Goal: Navigation & Orientation: Understand site structure

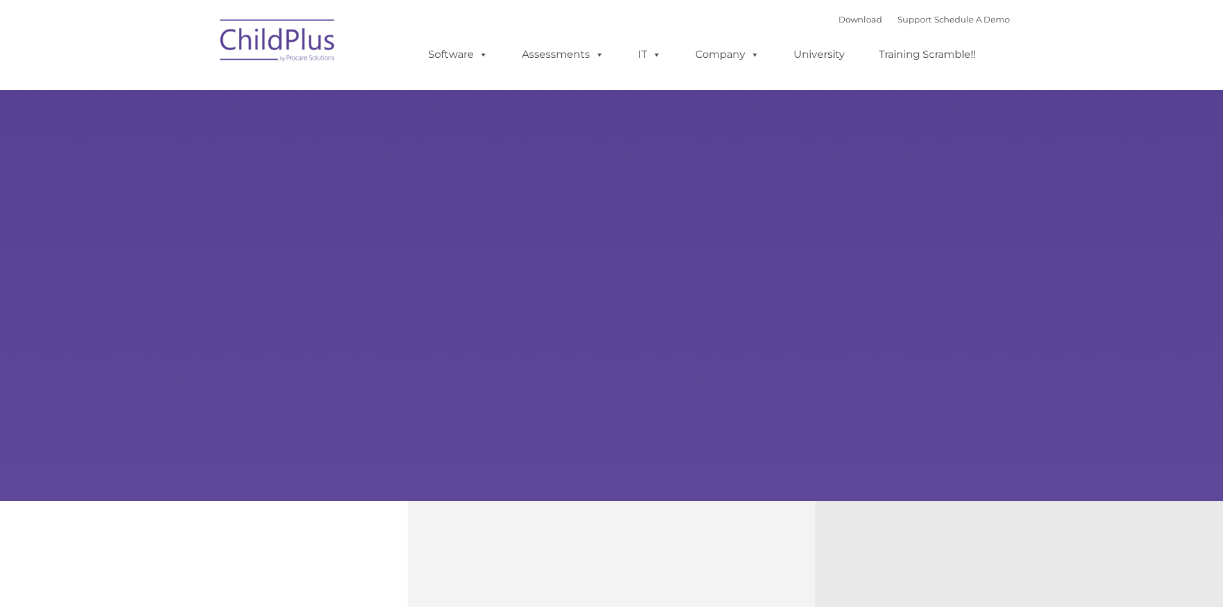
type input ""
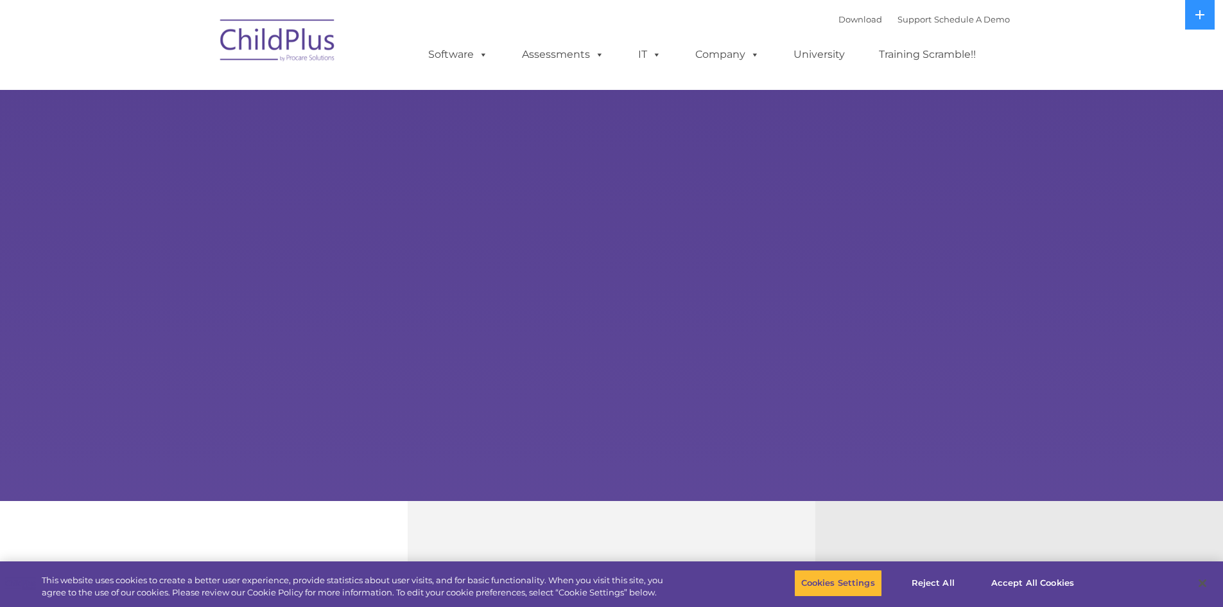
select select "MEDIUM"
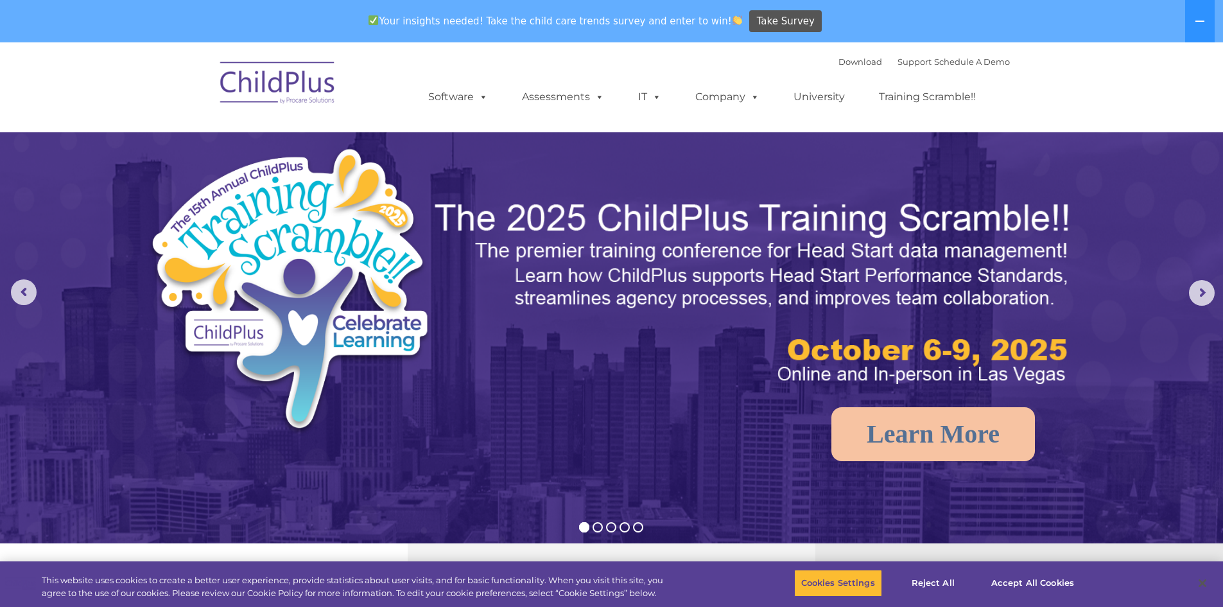
click at [293, 83] on img at bounding box center [278, 85] width 128 height 64
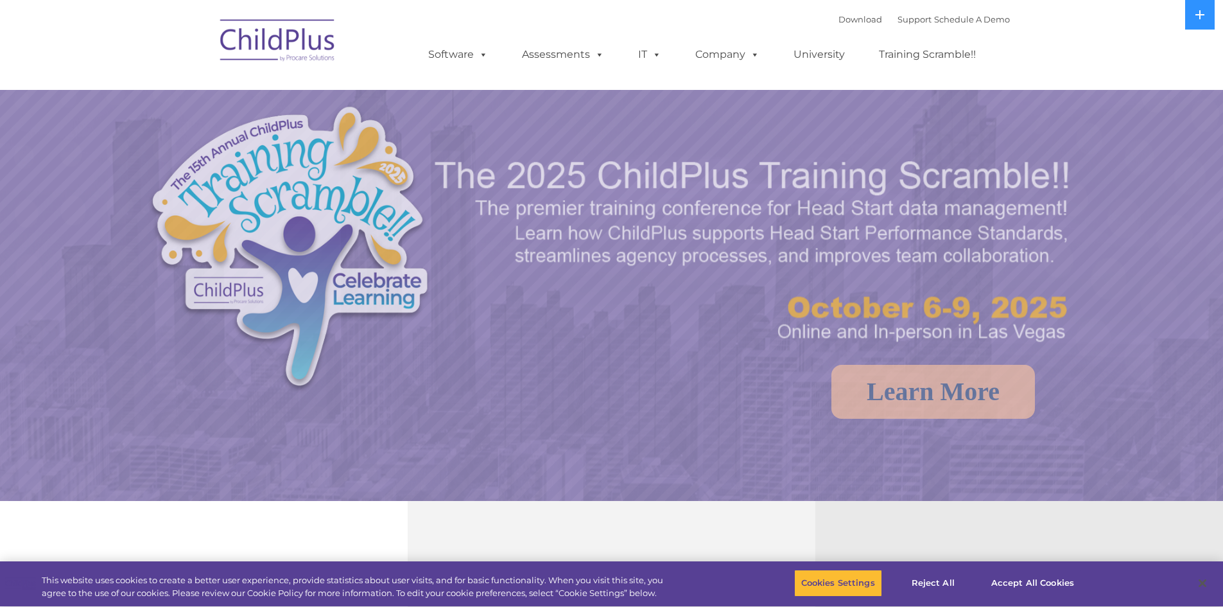
select select "MEDIUM"
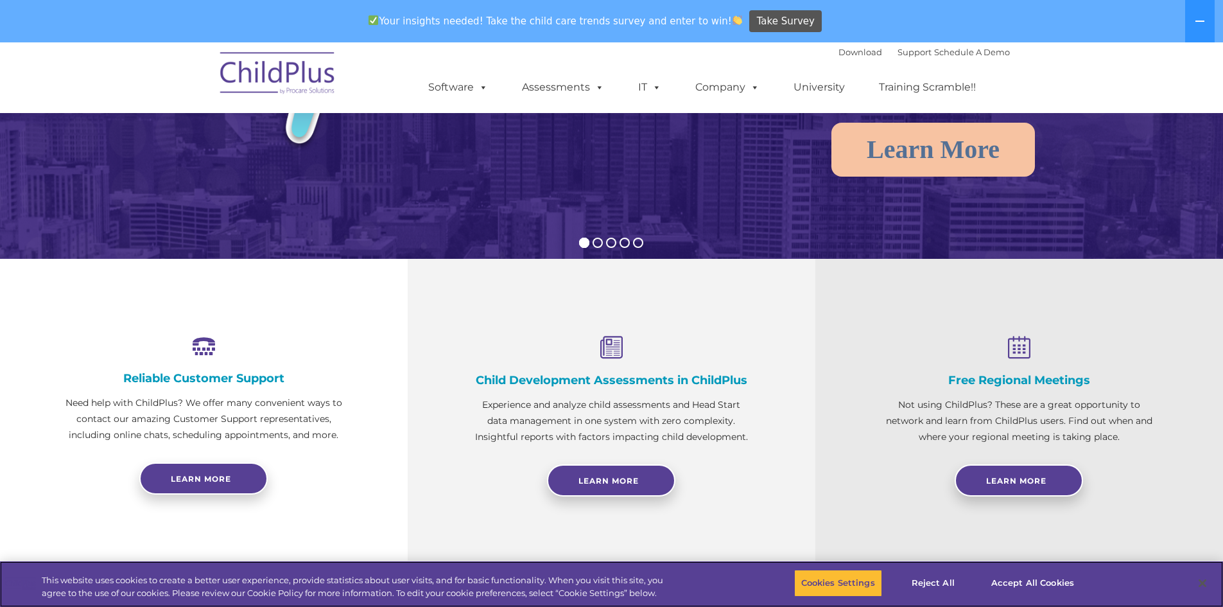
scroll to position [285, 0]
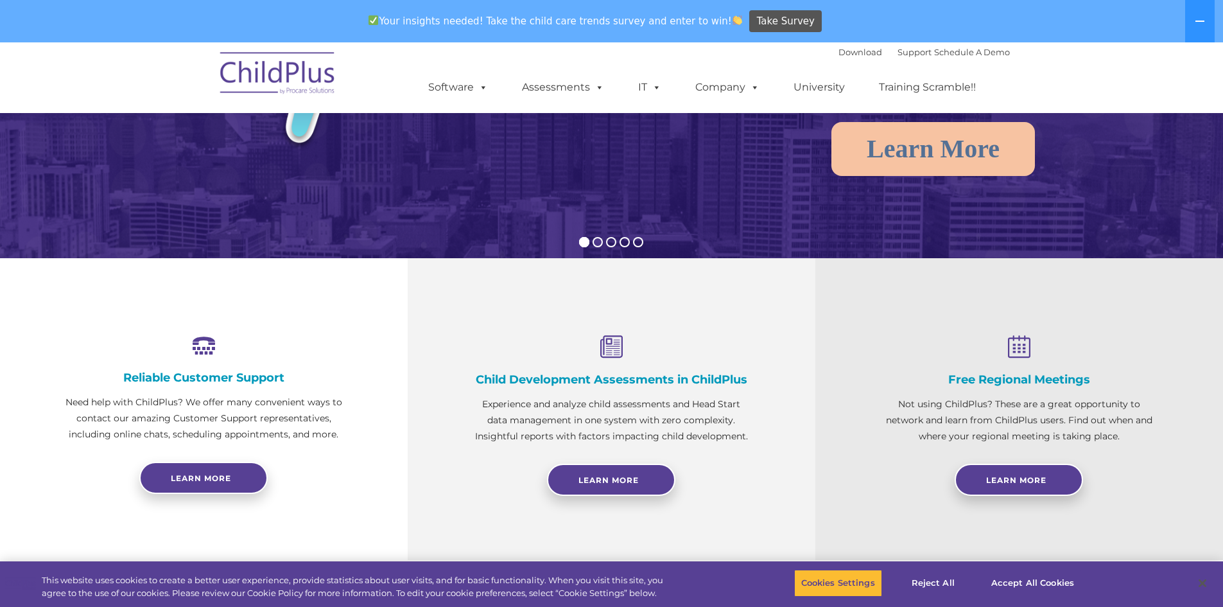
click at [599, 245] on rs-bullet at bounding box center [598, 242] width 10 height 10
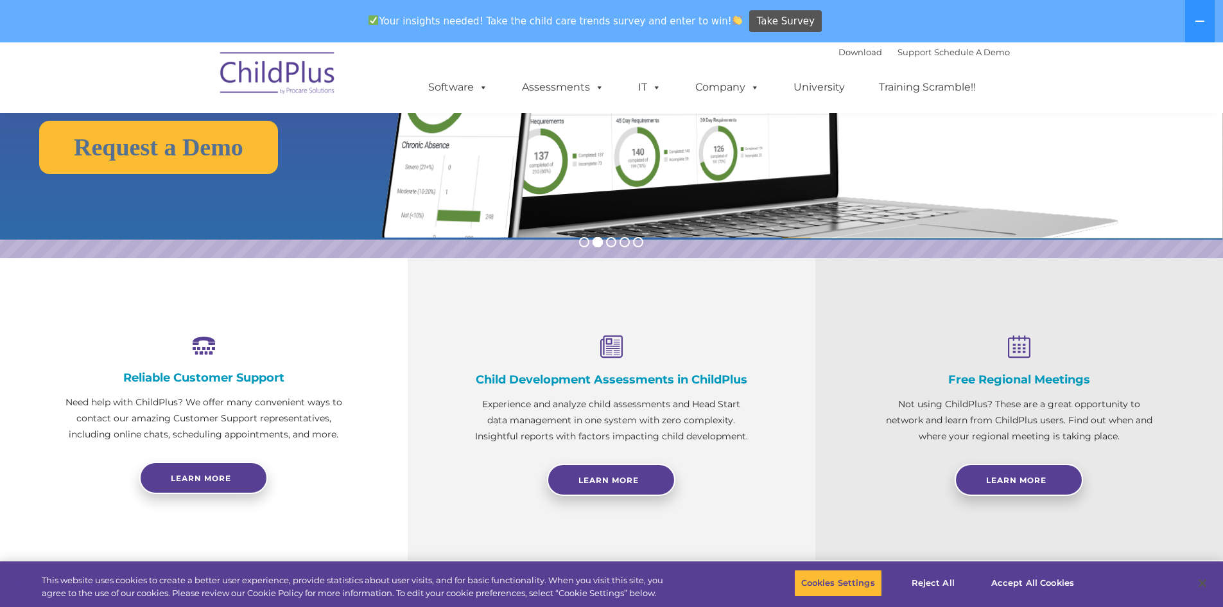
click at [604, 244] on rs-bullets at bounding box center [611, 242] width 64 height 10
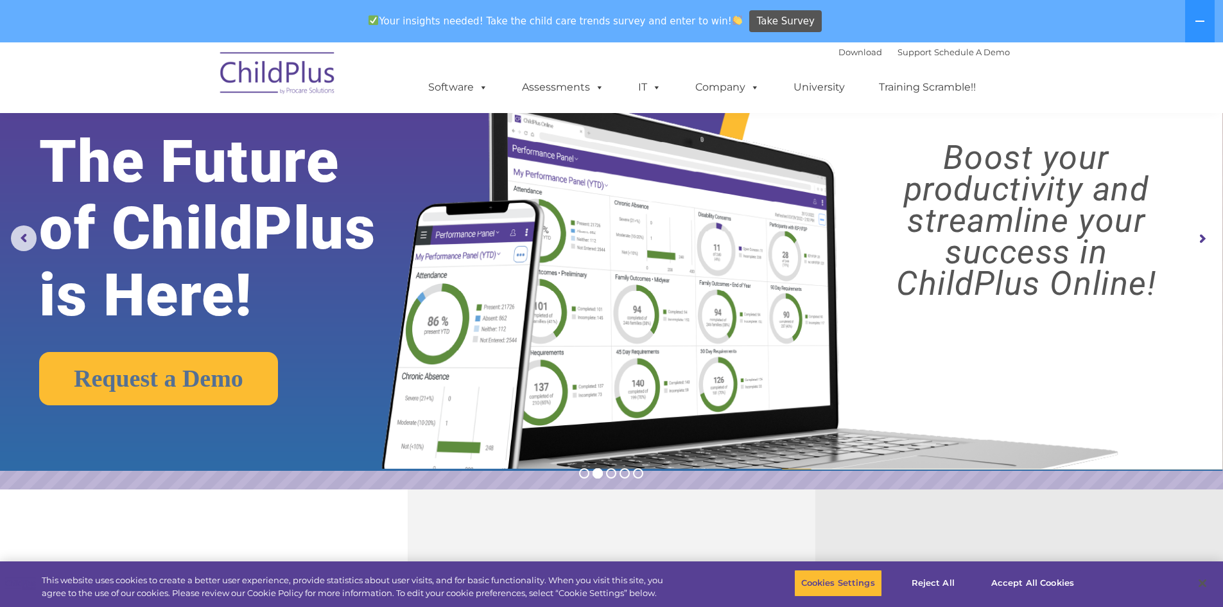
scroll to position [64, 0]
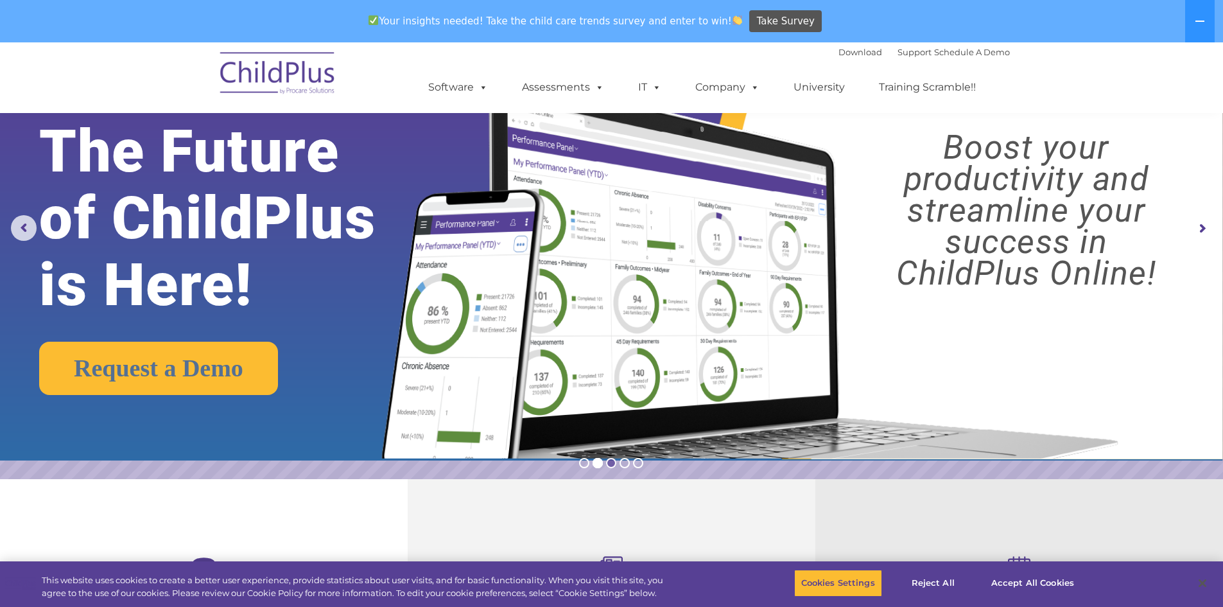
click at [609, 467] on rs-bullet at bounding box center [611, 463] width 10 height 10
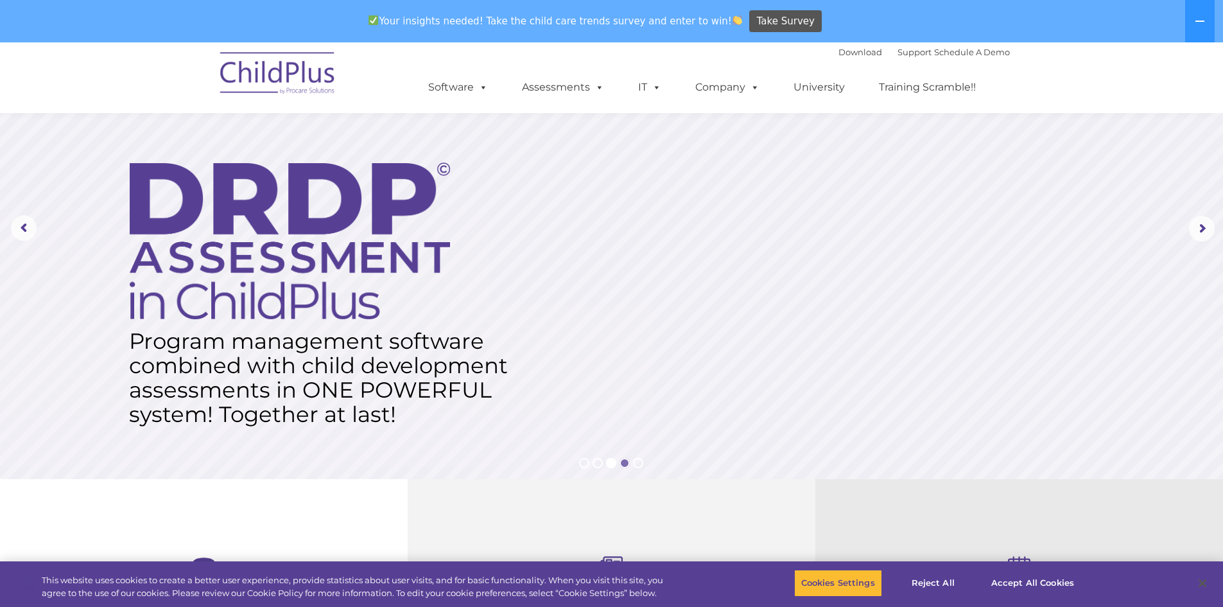
click at [625, 462] on rs-bullet at bounding box center [625, 463] width 10 height 10
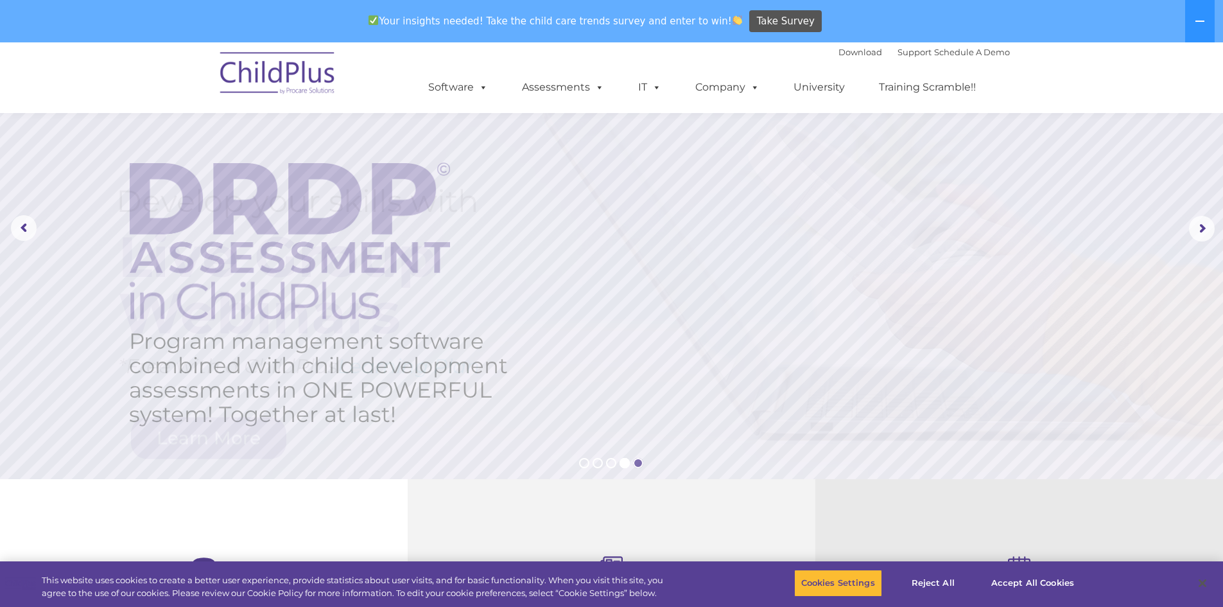
click at [637, 462] on rs-bullet at bounding box center [638, 463] width 10 height 10
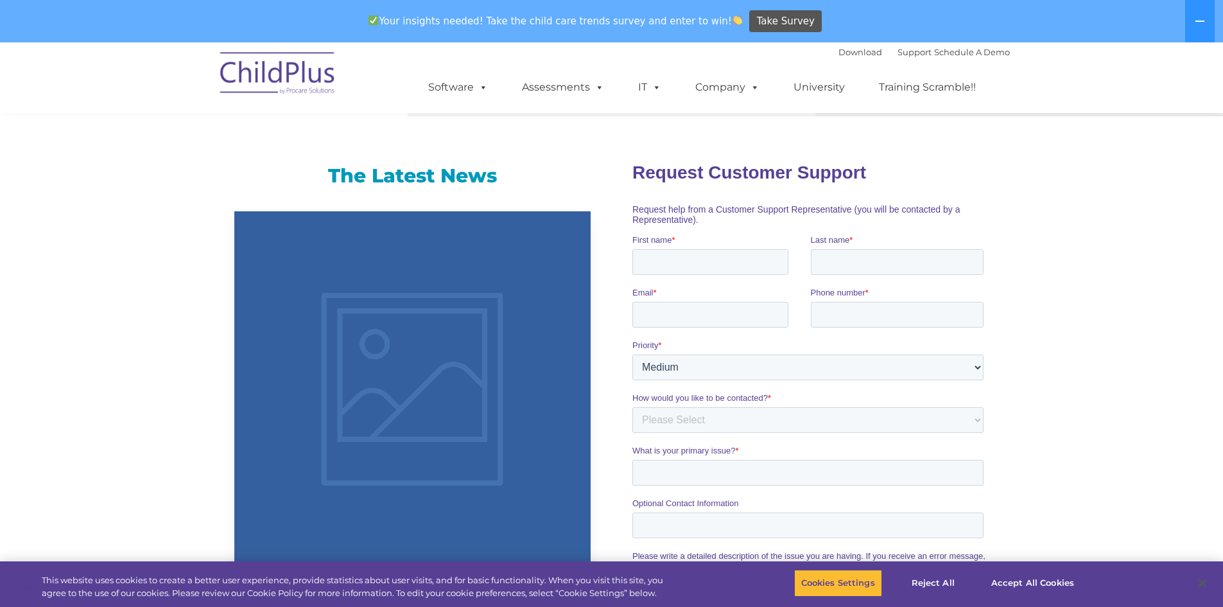
scroll to position [901, 0]
